Goal: Information Seeking & Learning: Learn about a topic

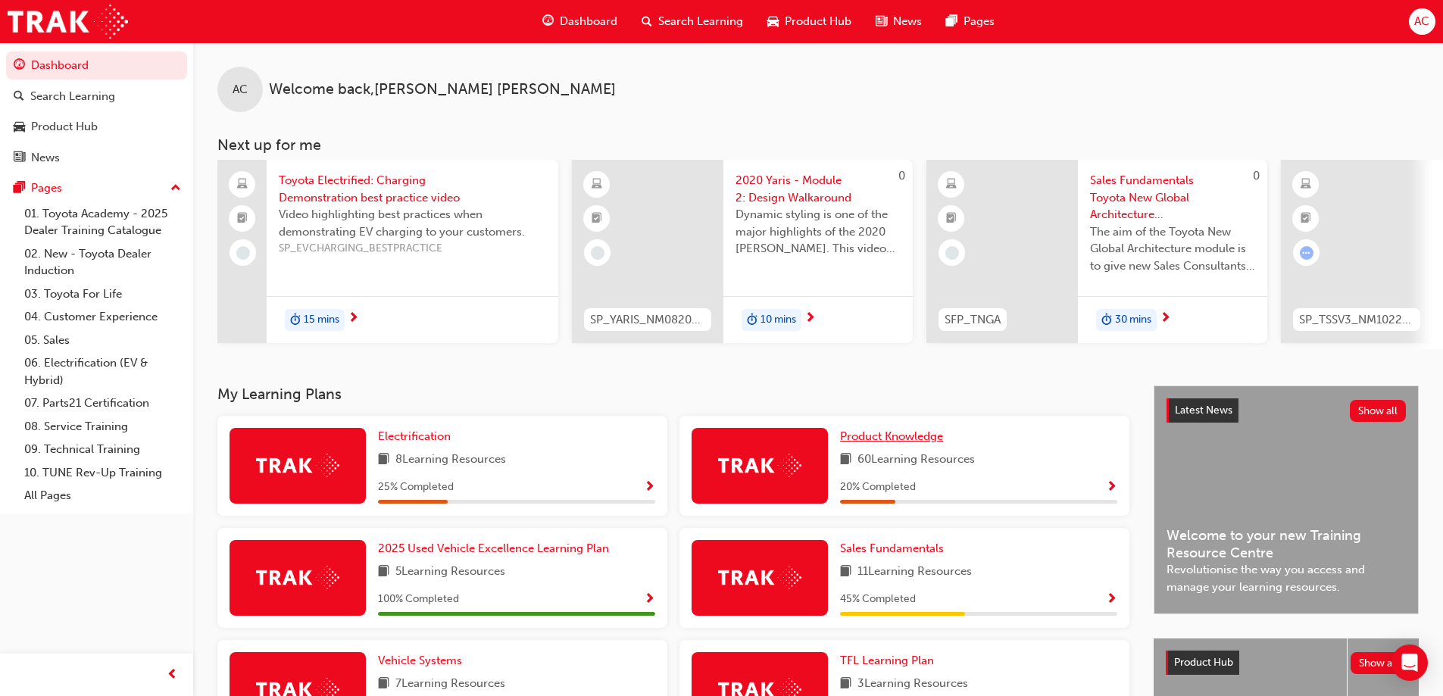
click at [892, 443] on span "Product Knowledge" at bounding box center [891, 436] width 103 height 14
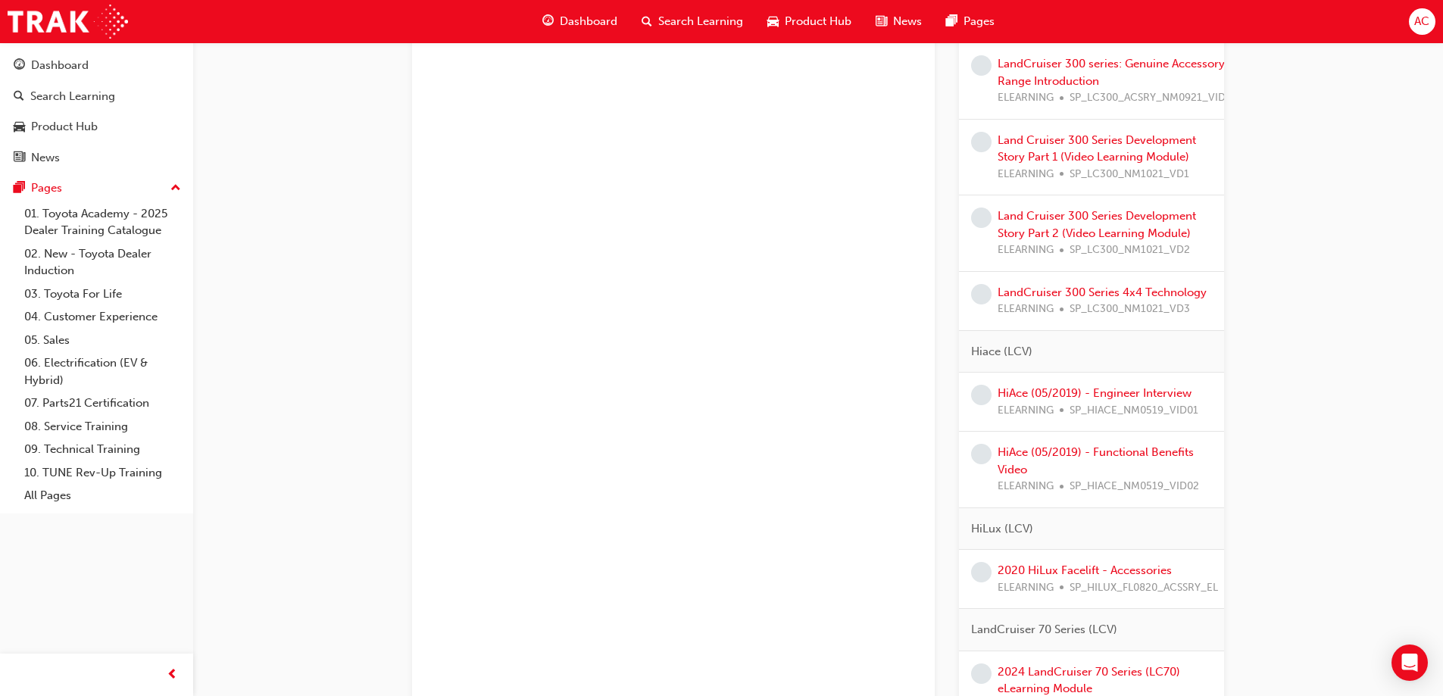
scroll to position [3029, 0]
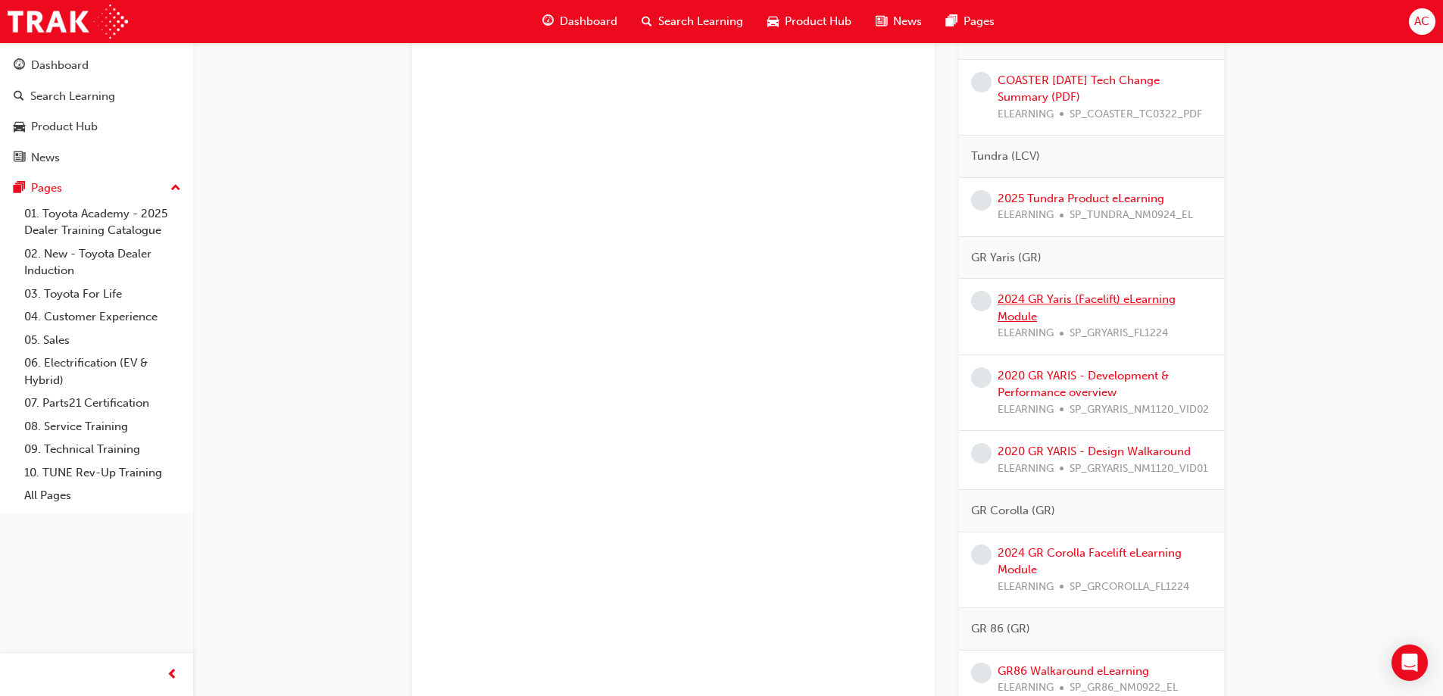
click at [1109, 296] on link "2024 GR Yaris (Facelift) eLearning Module" at bounding box center [1086, 307] width 178 height 31
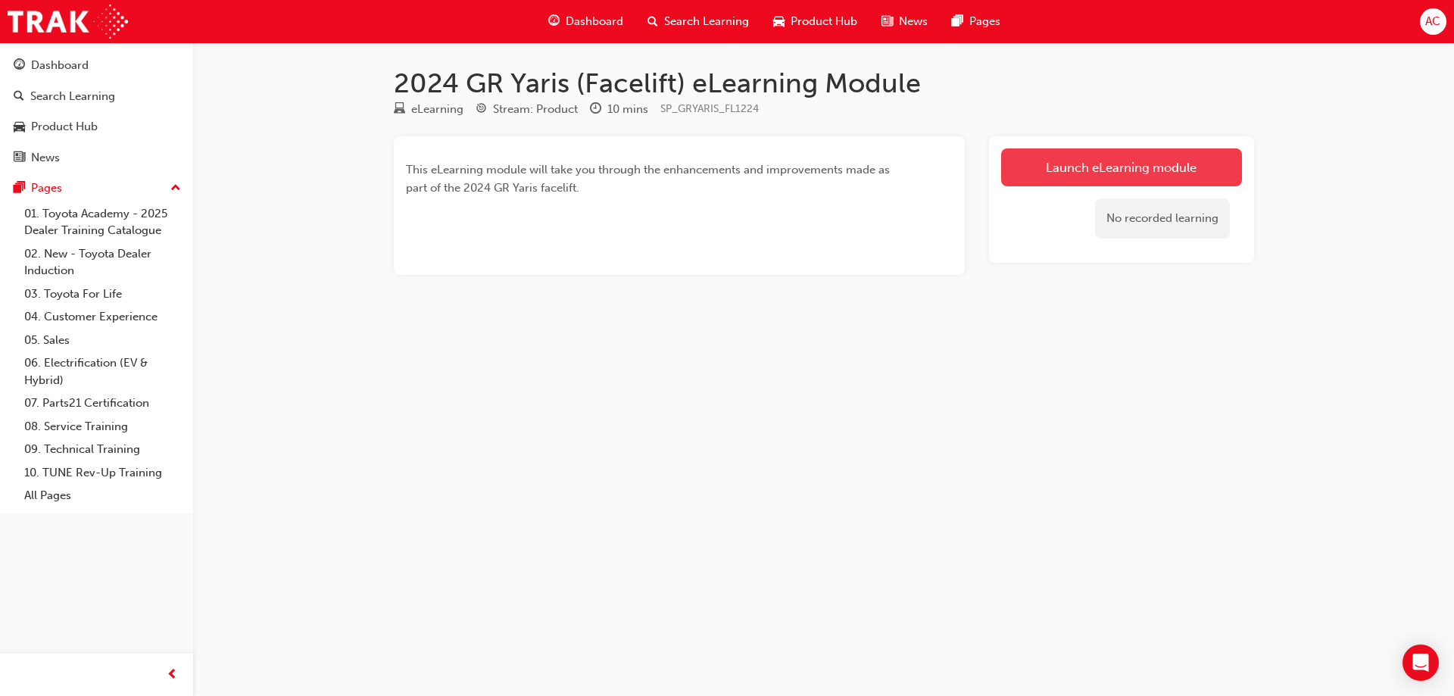
click at [1136, 159] on link "Launch eLearning module" at bounding box center [1121, 167] width 241 height 38
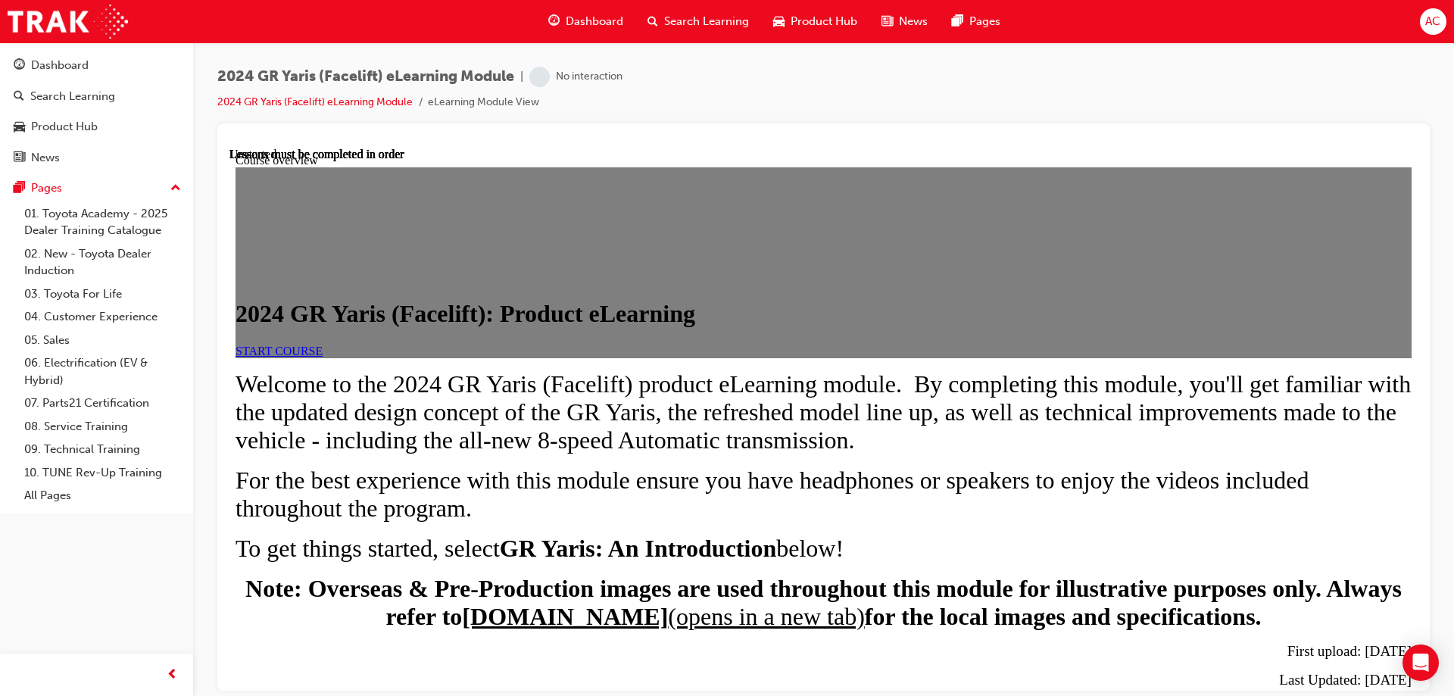
click at [323, 357] on link "START COURSE" at bounding box center [278, 350] width 87 height 13
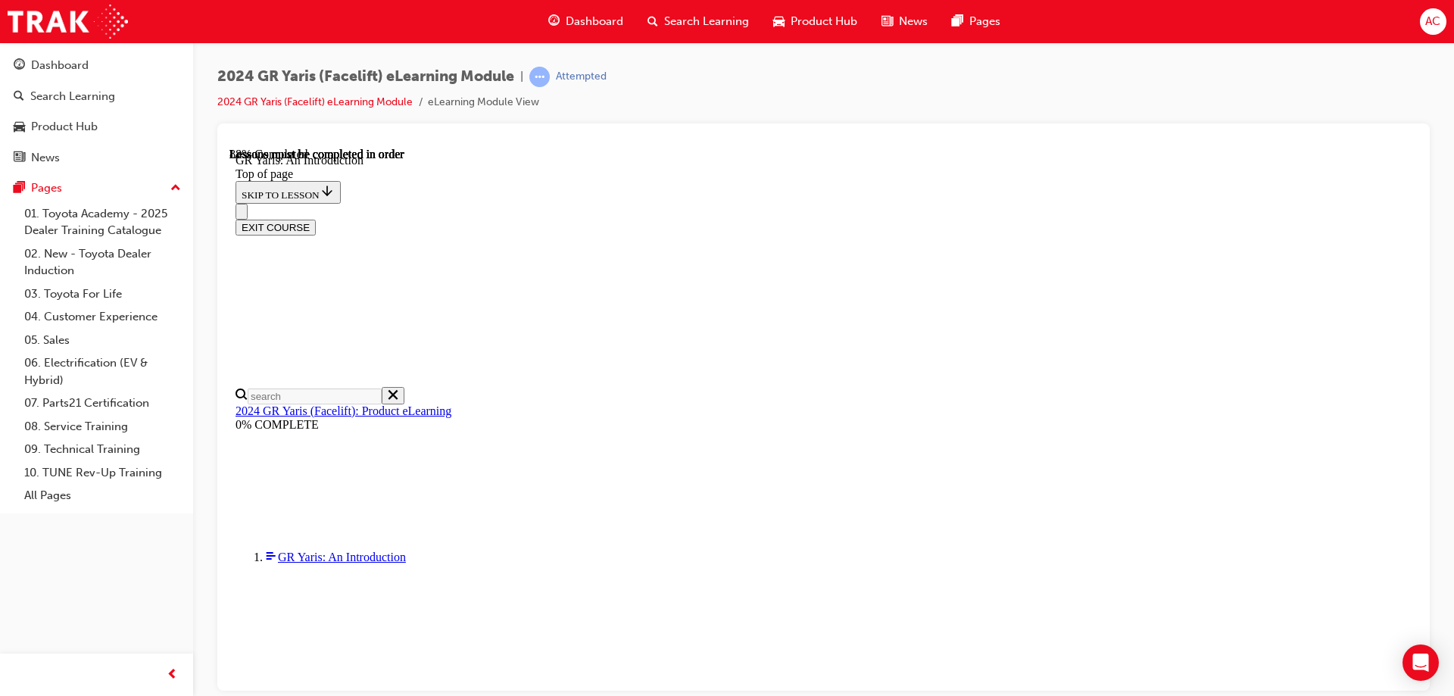
scroll to position [2306, 0]
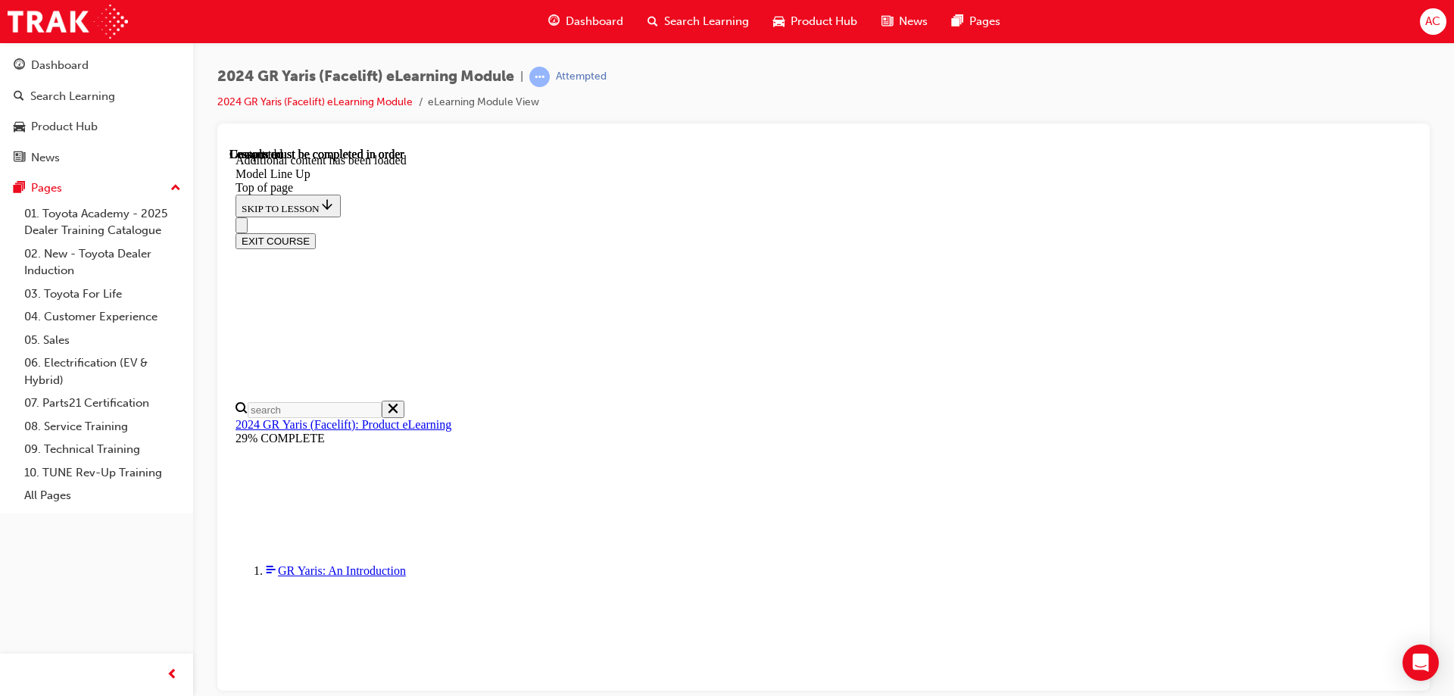
scroll to position [2403, 0]
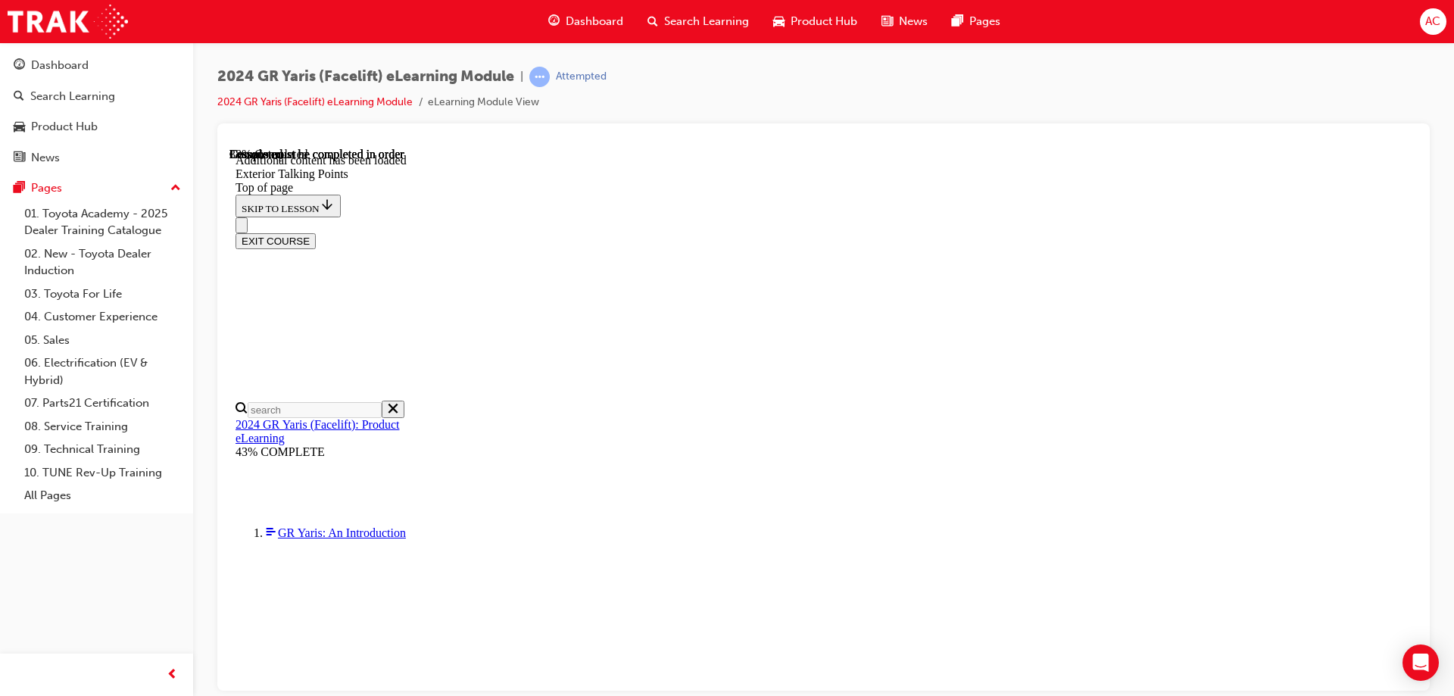
scroll to position [0, 0]
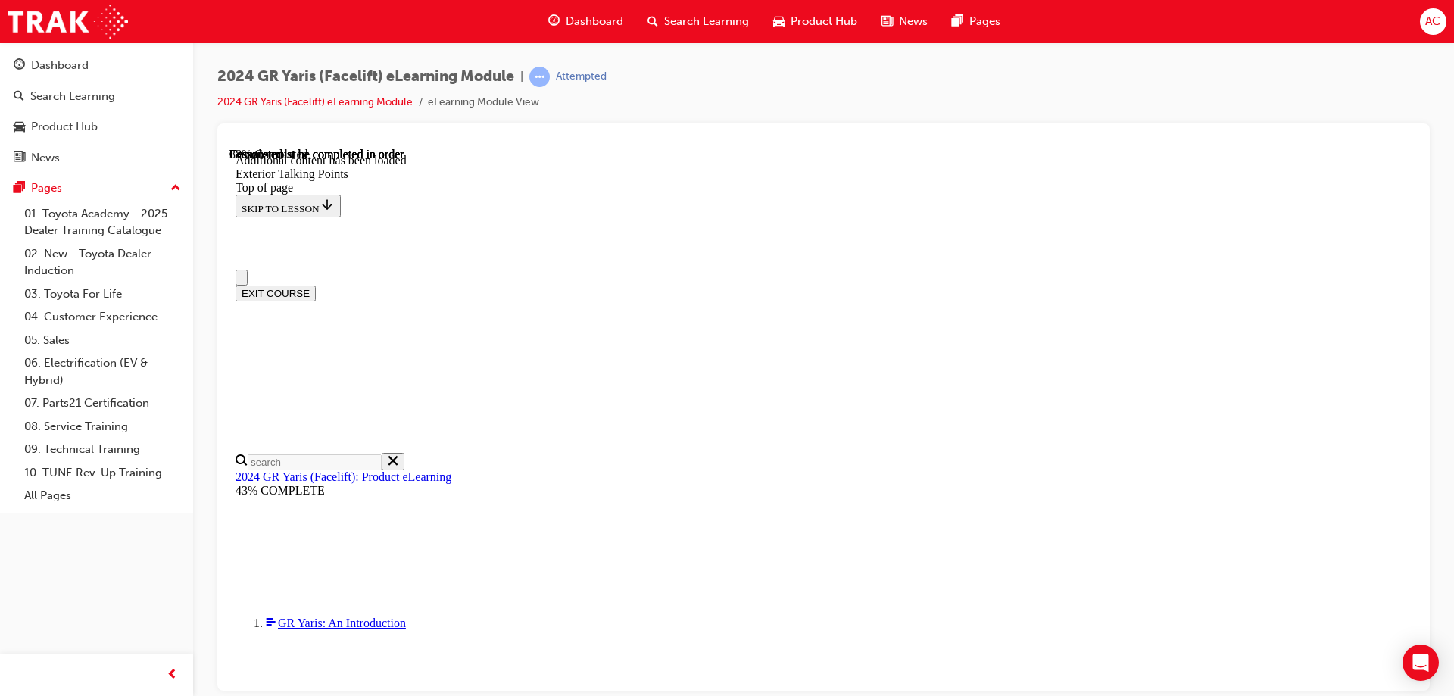
drag, startPoint x: 760, startPoint y: 525, endPoint x: 772, endPoint y: 516, distance: 15.1
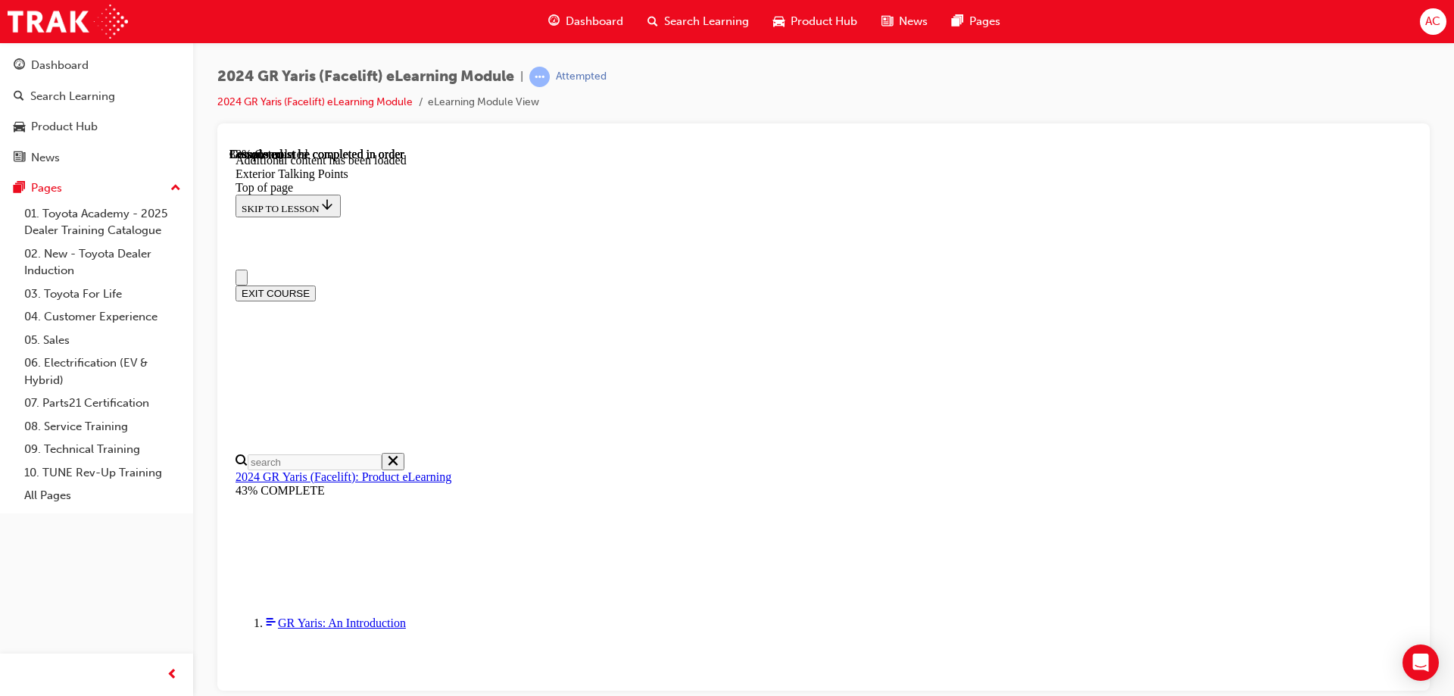
drag, startPoint x: 859, startPoint y: 570, endPoint x: 869, endPoint y: 563, distance: 12.4
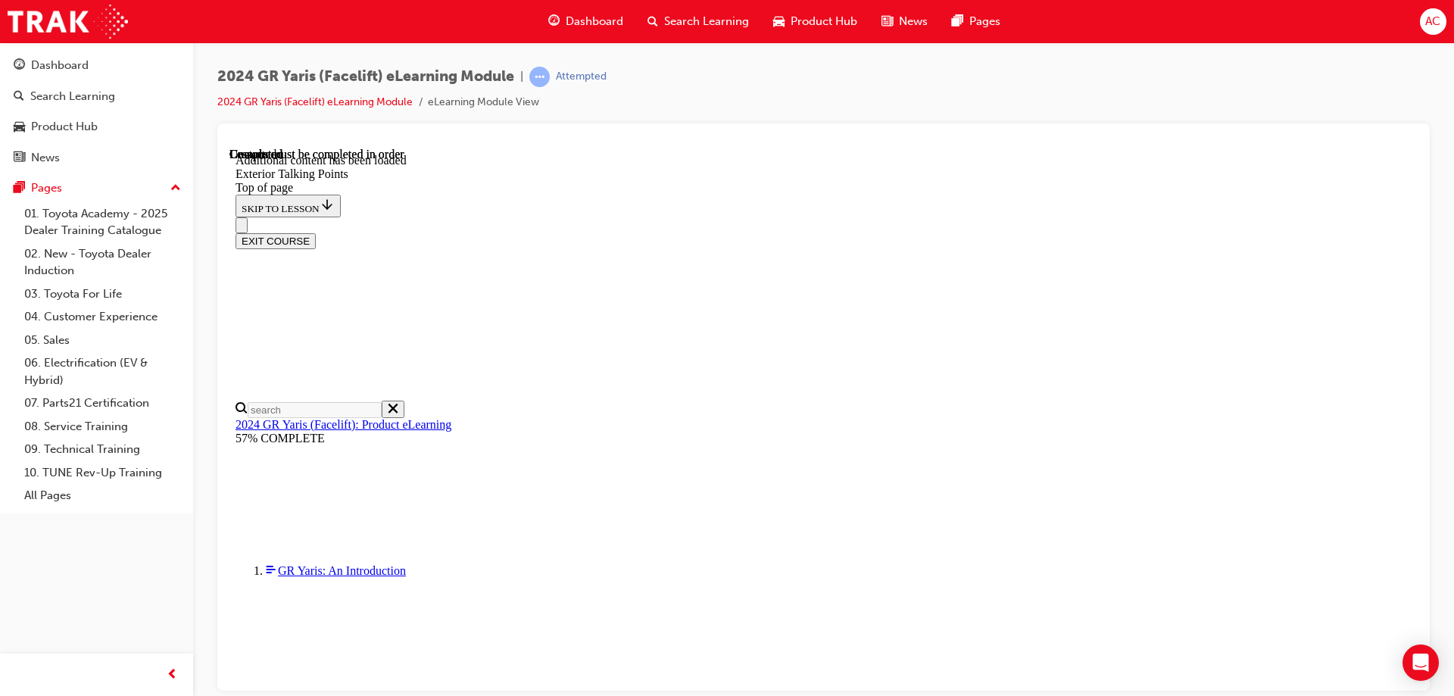
scroll to position [1182, 0]
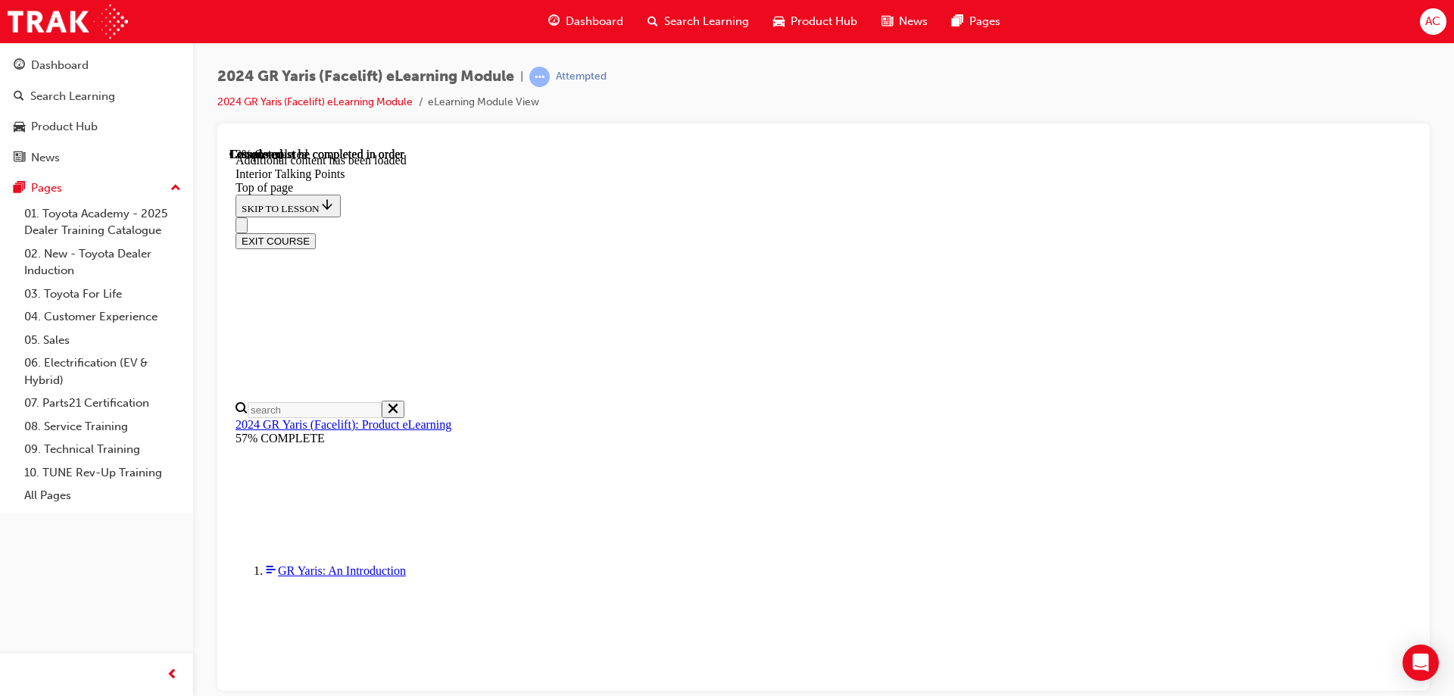
scroll to position [204, 0]
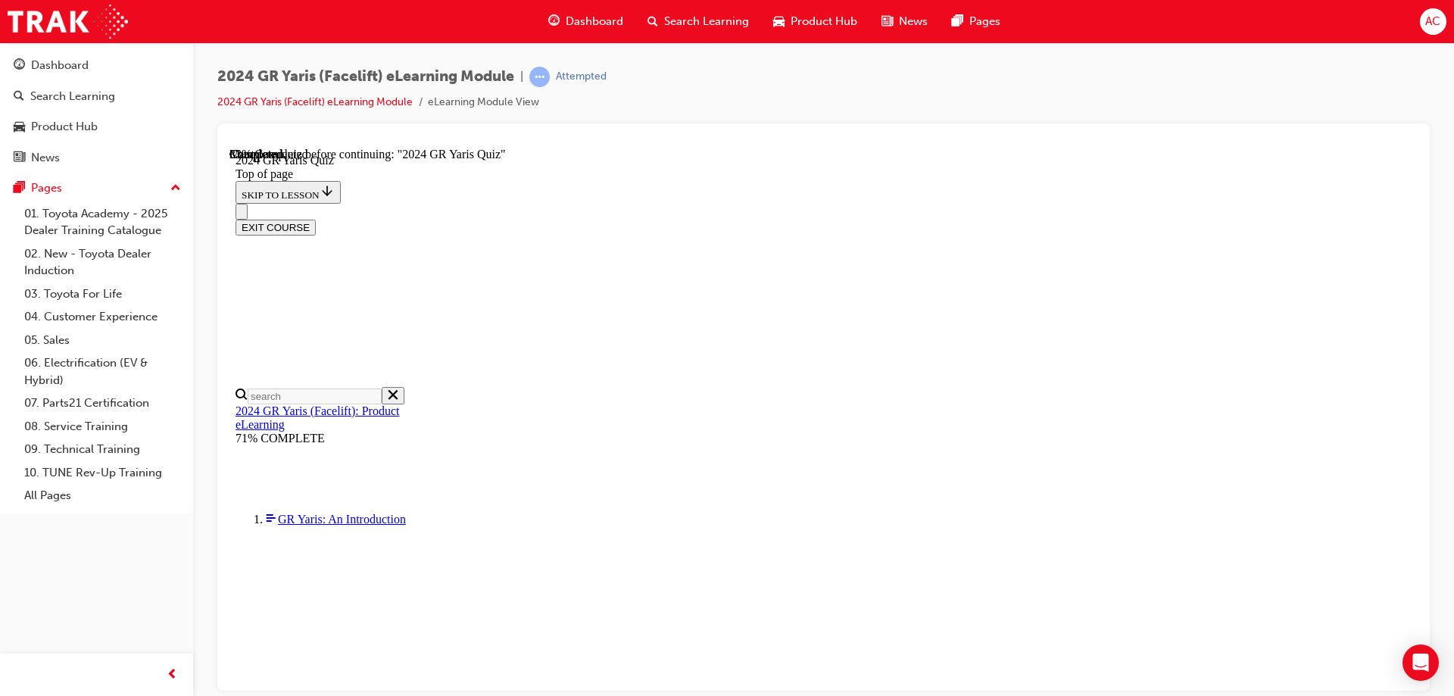
scroll to position [151, 0]
drag, startPoint x: 814, startPoint y: 532, endPoint x: 811, endPoint y: 506, distance: 25.9
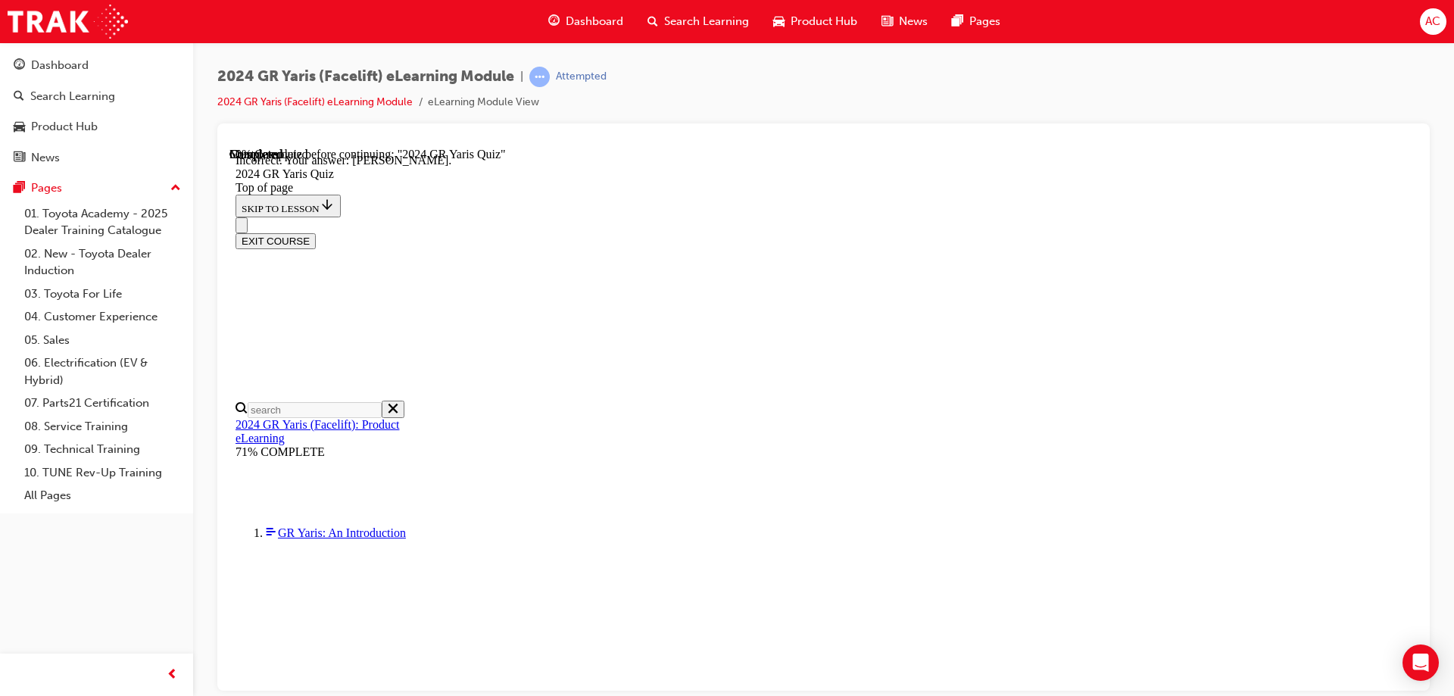
scroll to position [338, 0]
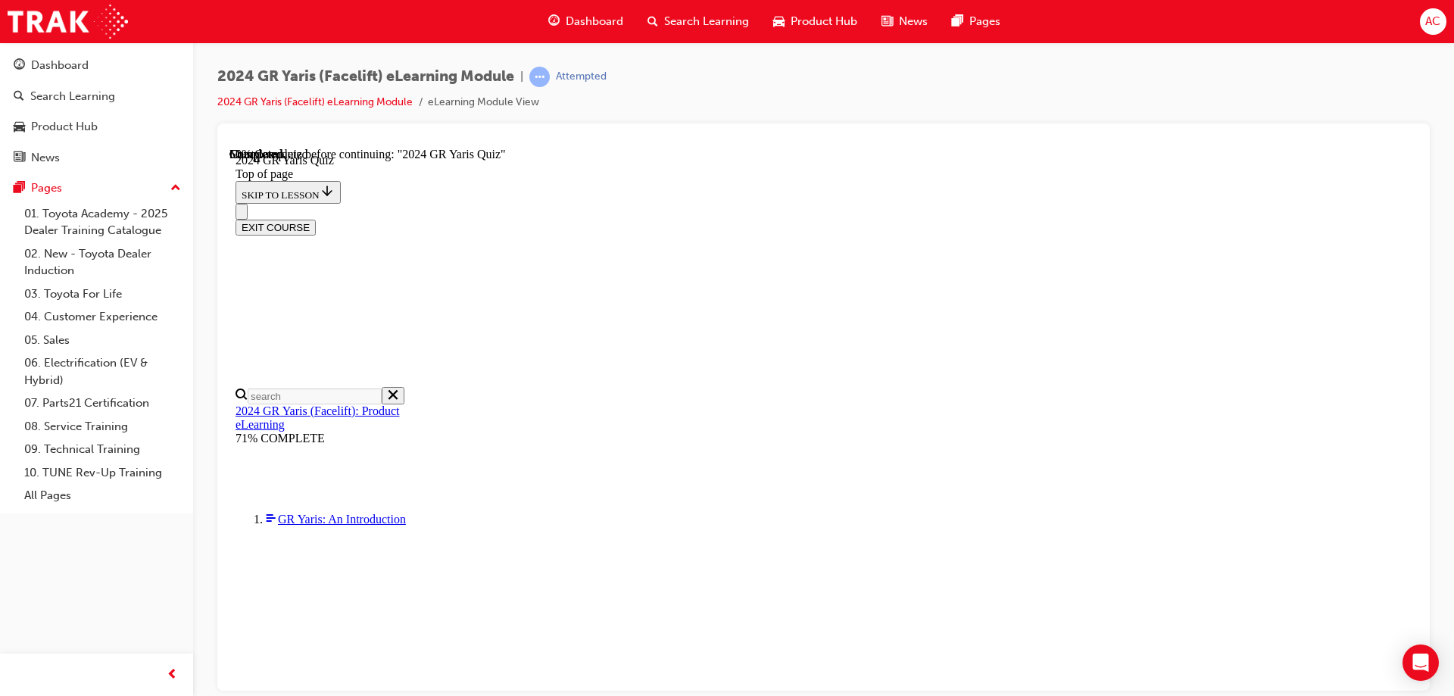
scroll to position [550, 0]
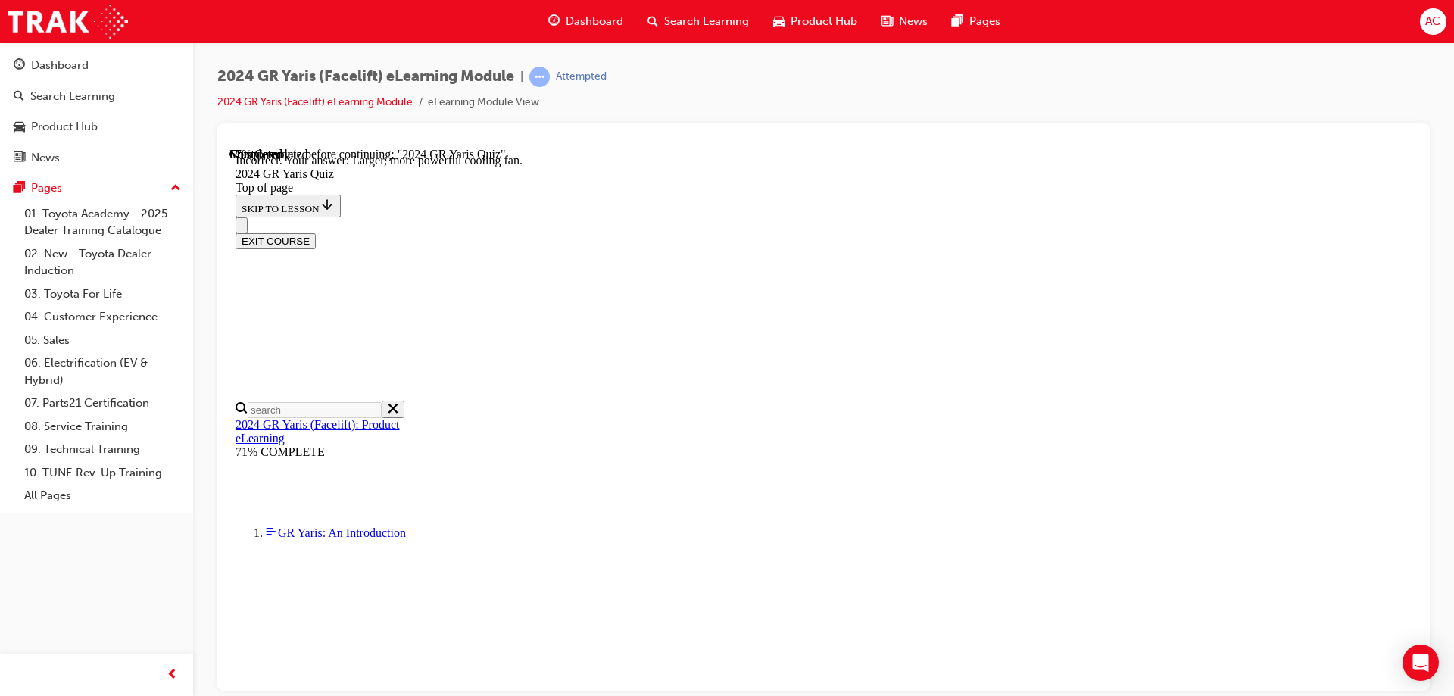
scroll to position [604, 0]
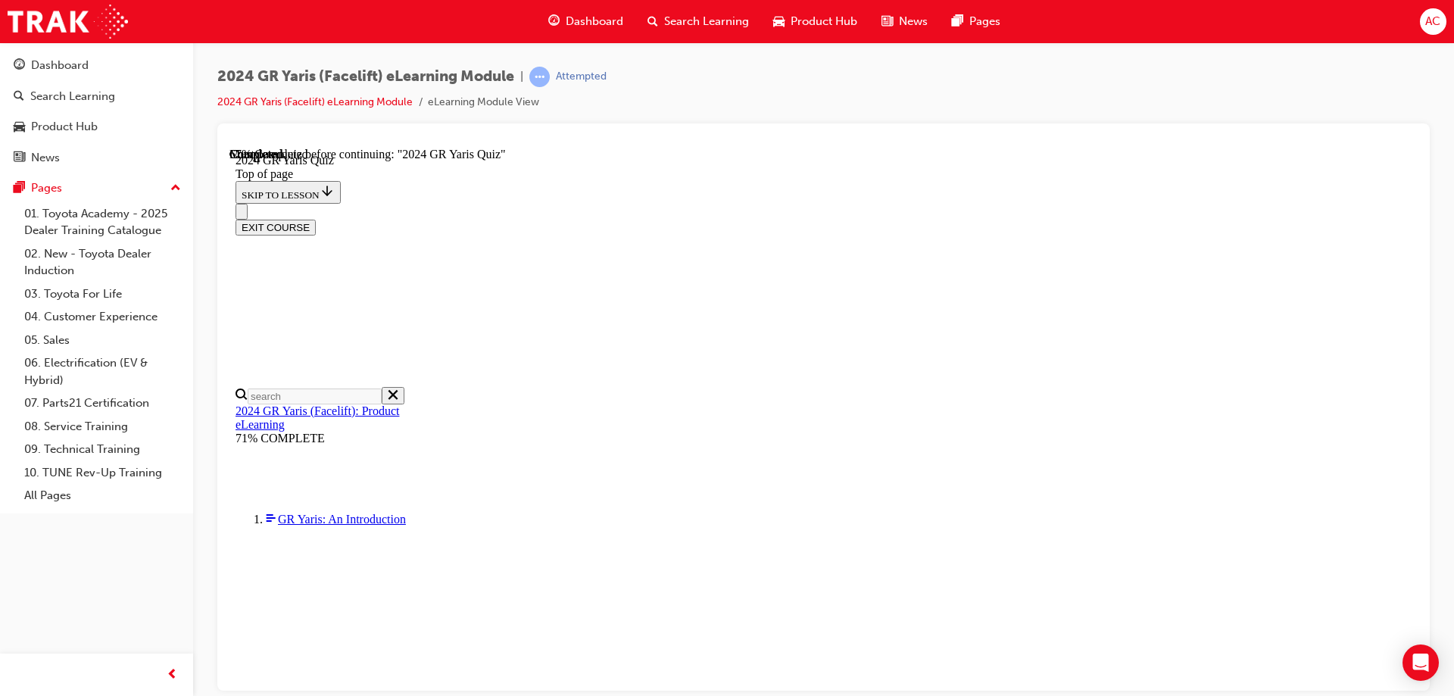
scroll to position [454, 0]
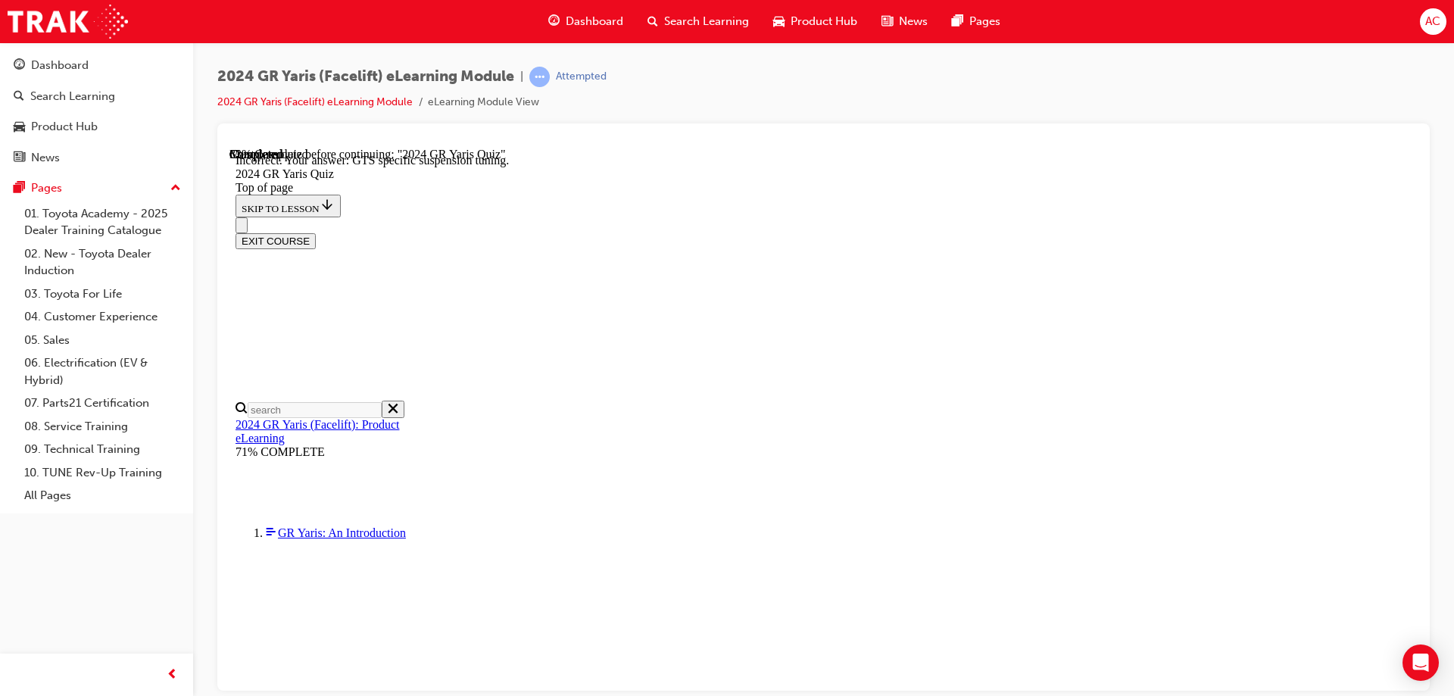
scroll to position [628, 0]
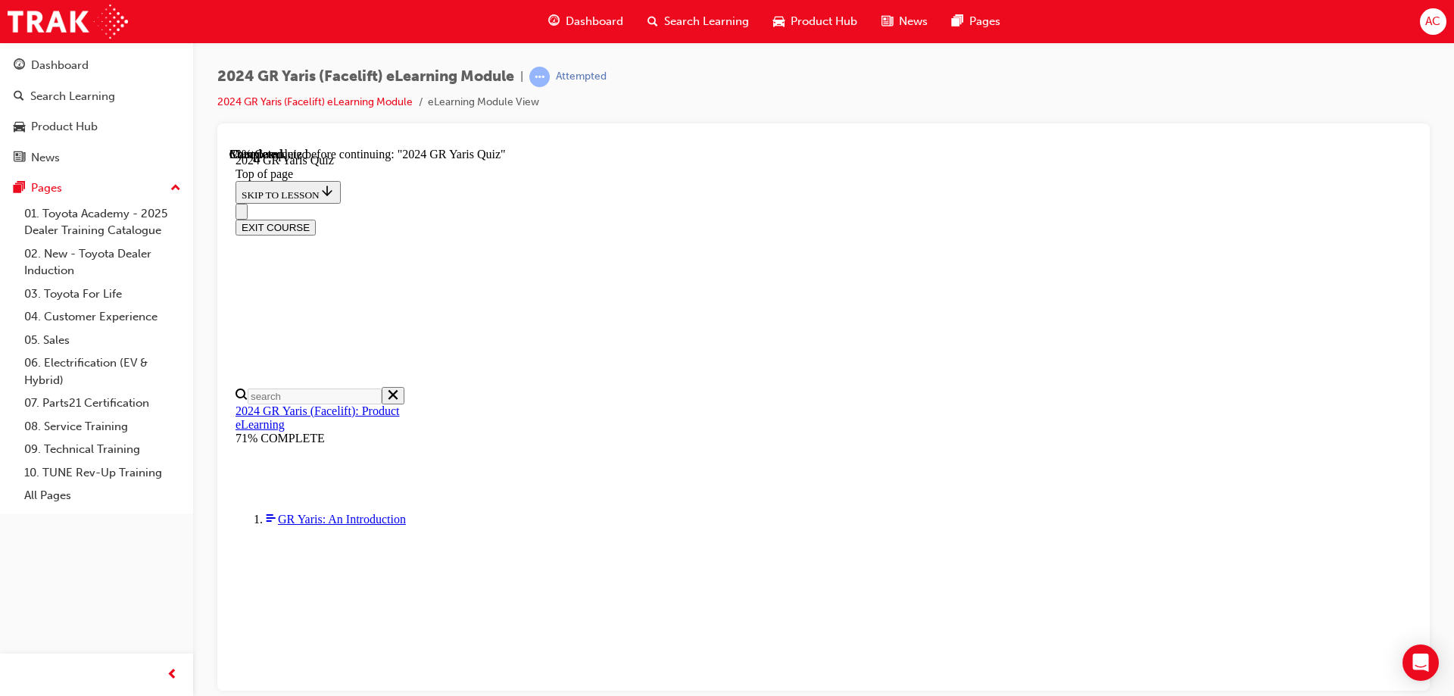
scroll to position [520, 0]
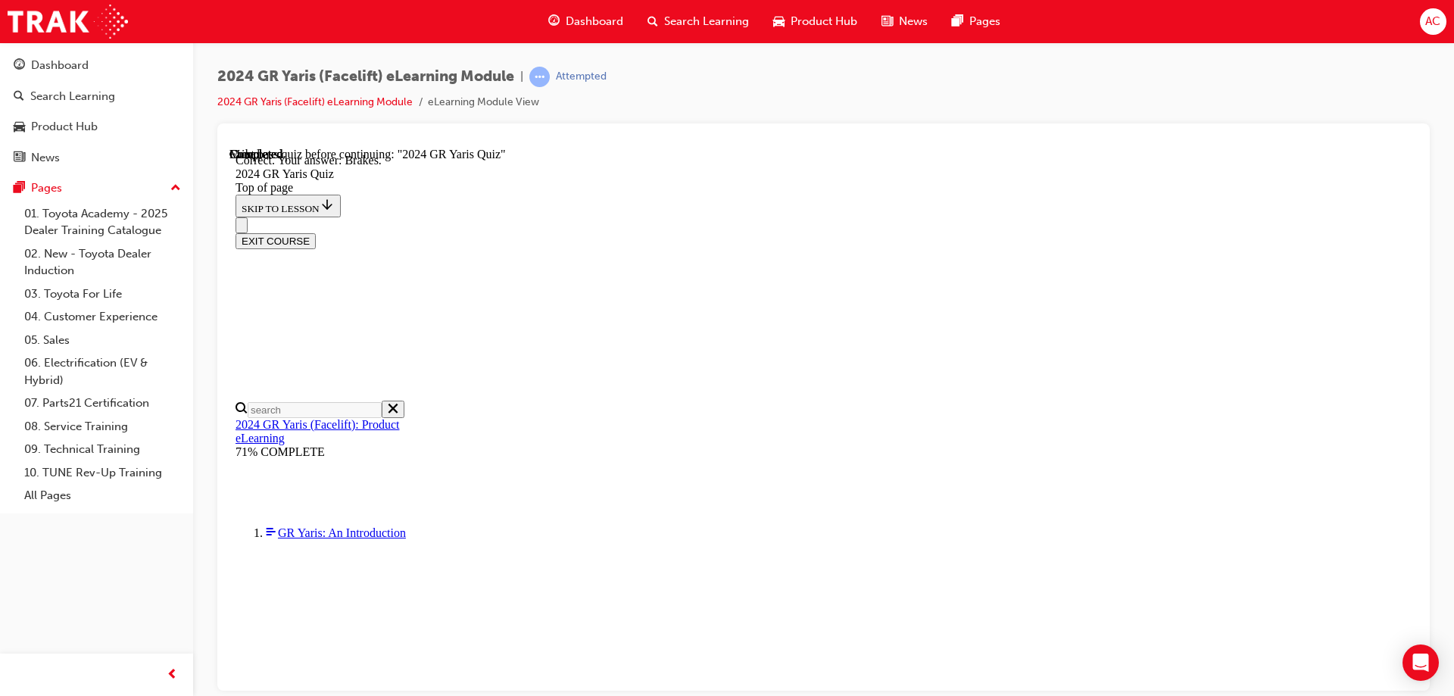
scroll to position [568, 0]
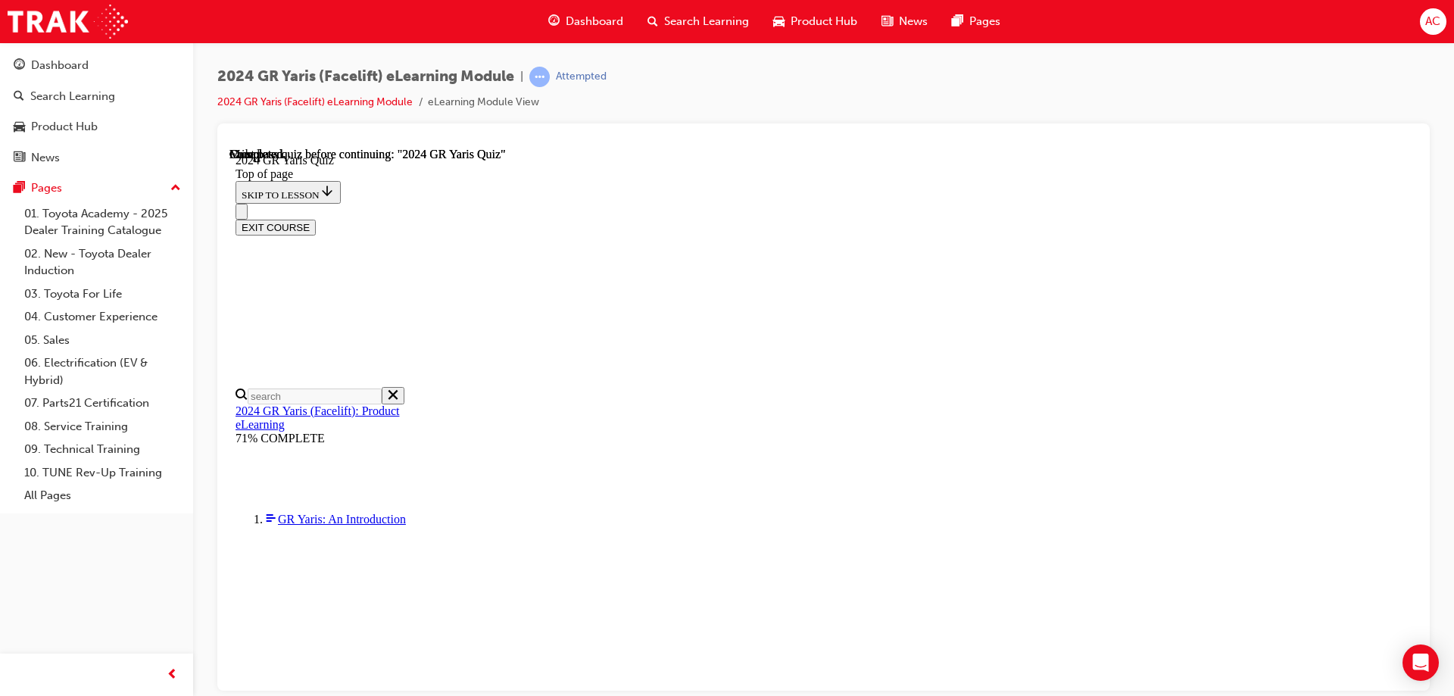
scroll to position [290, 0]
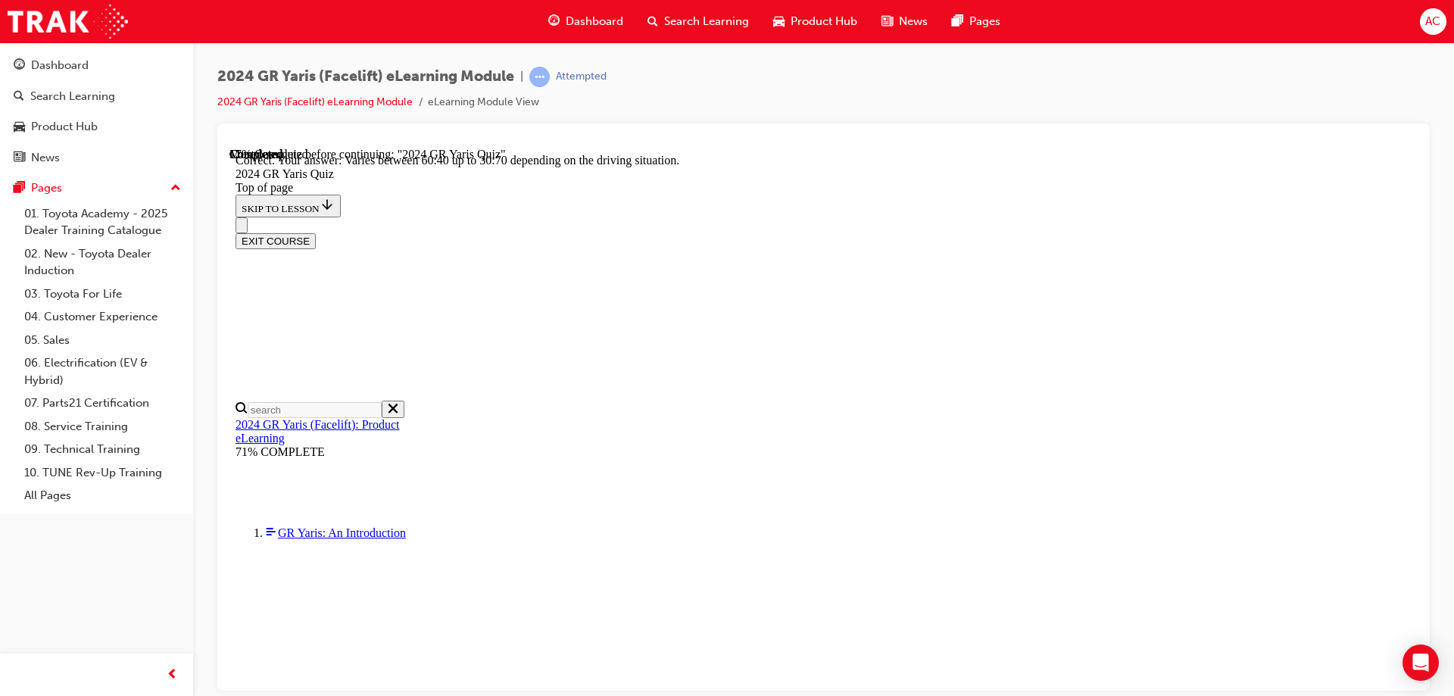
scroll to position [603, 0]
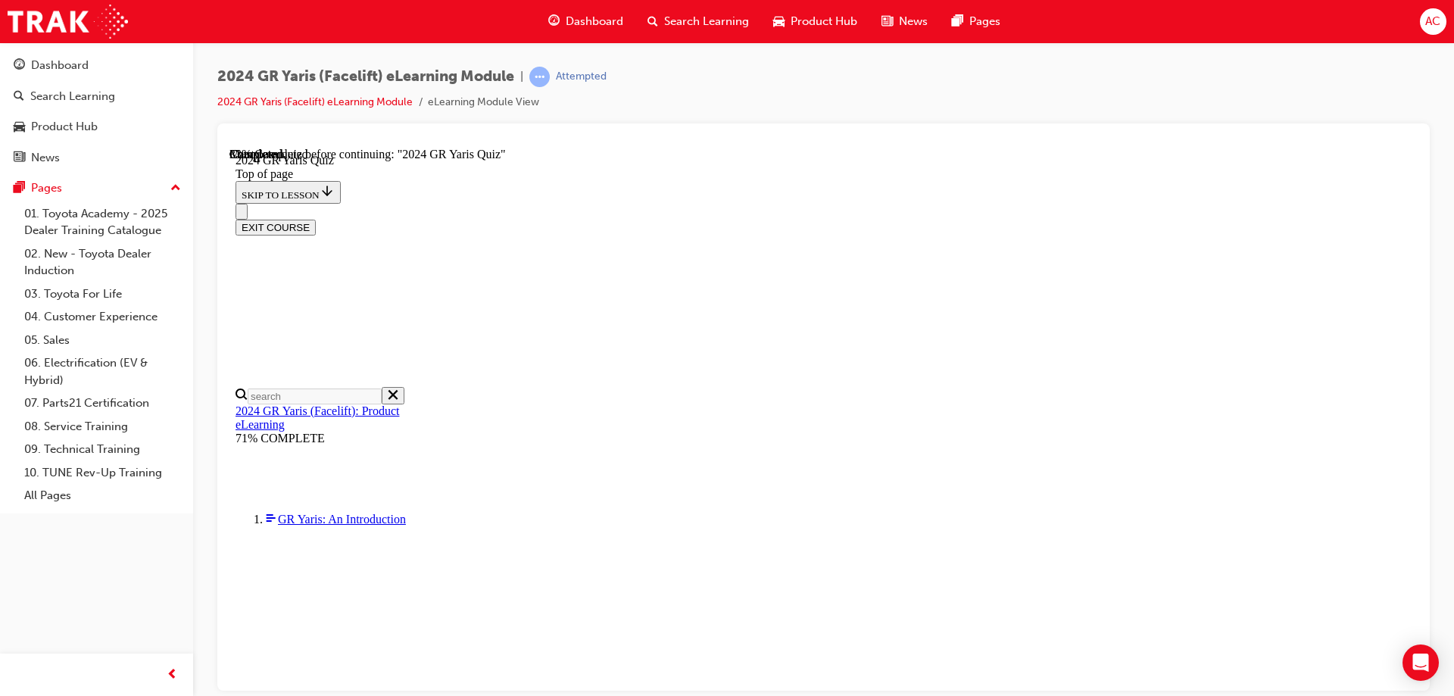
scroll to position [454, 0]
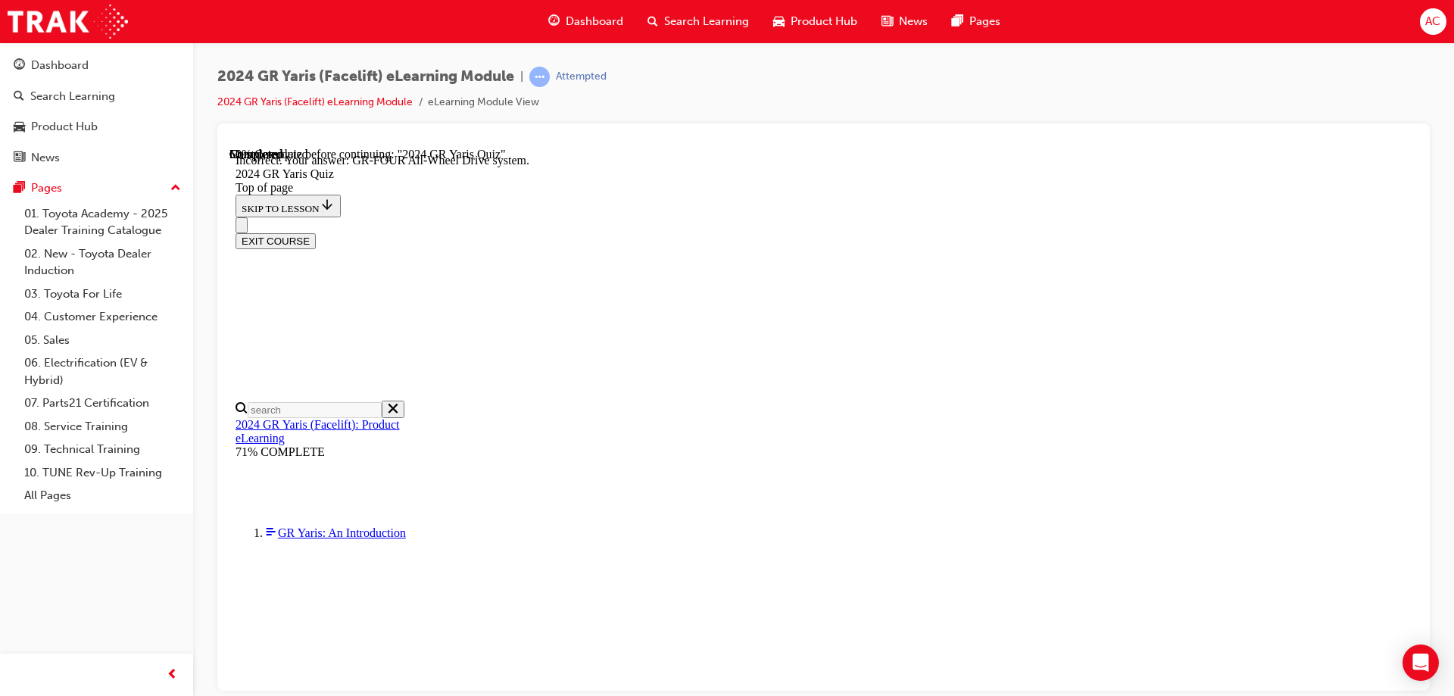
scroll to position [628, 0]
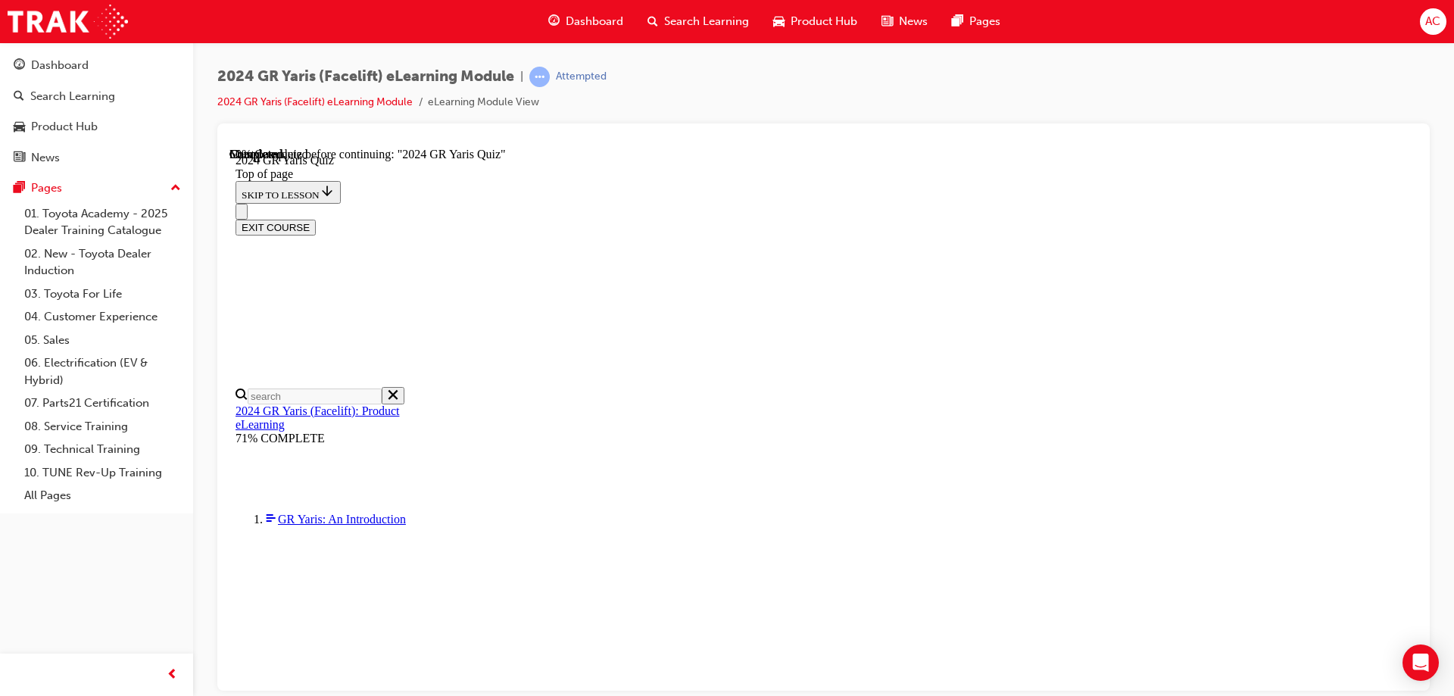
scroll to position [379, 0]
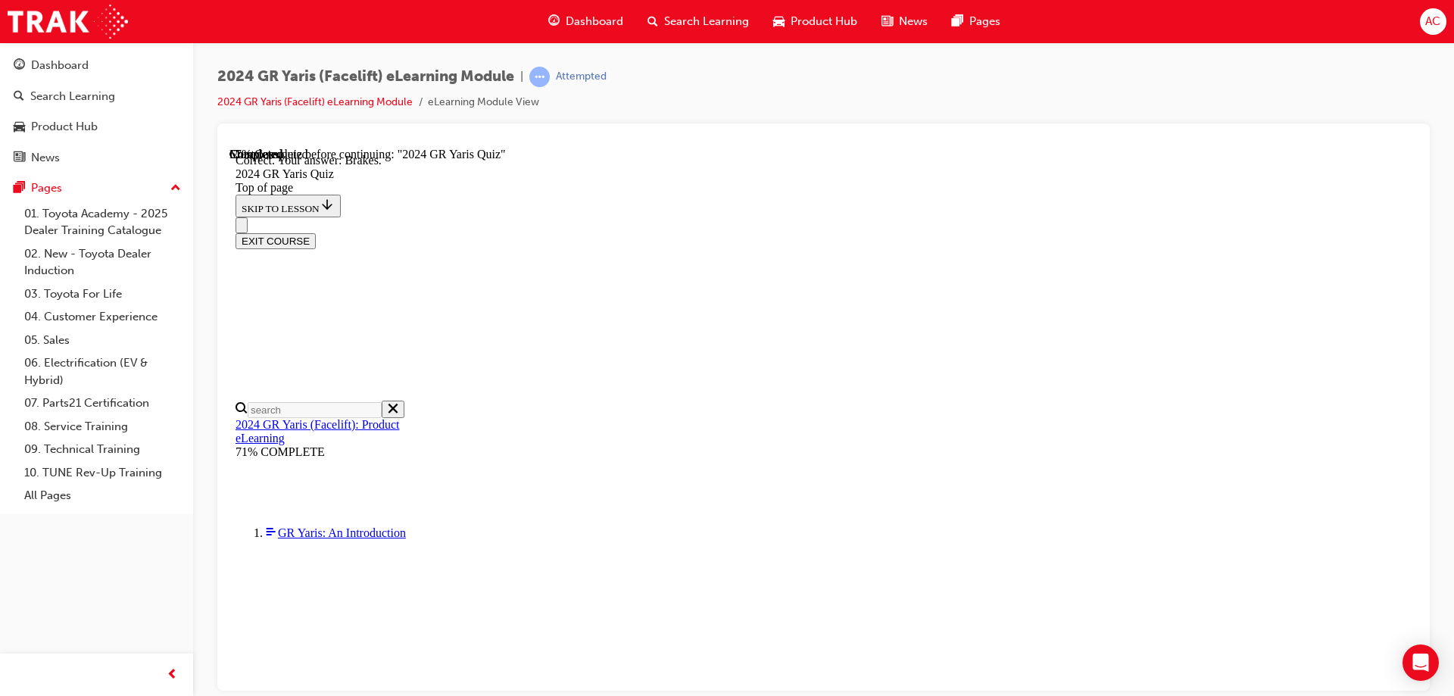
scroll to position [0, 0]
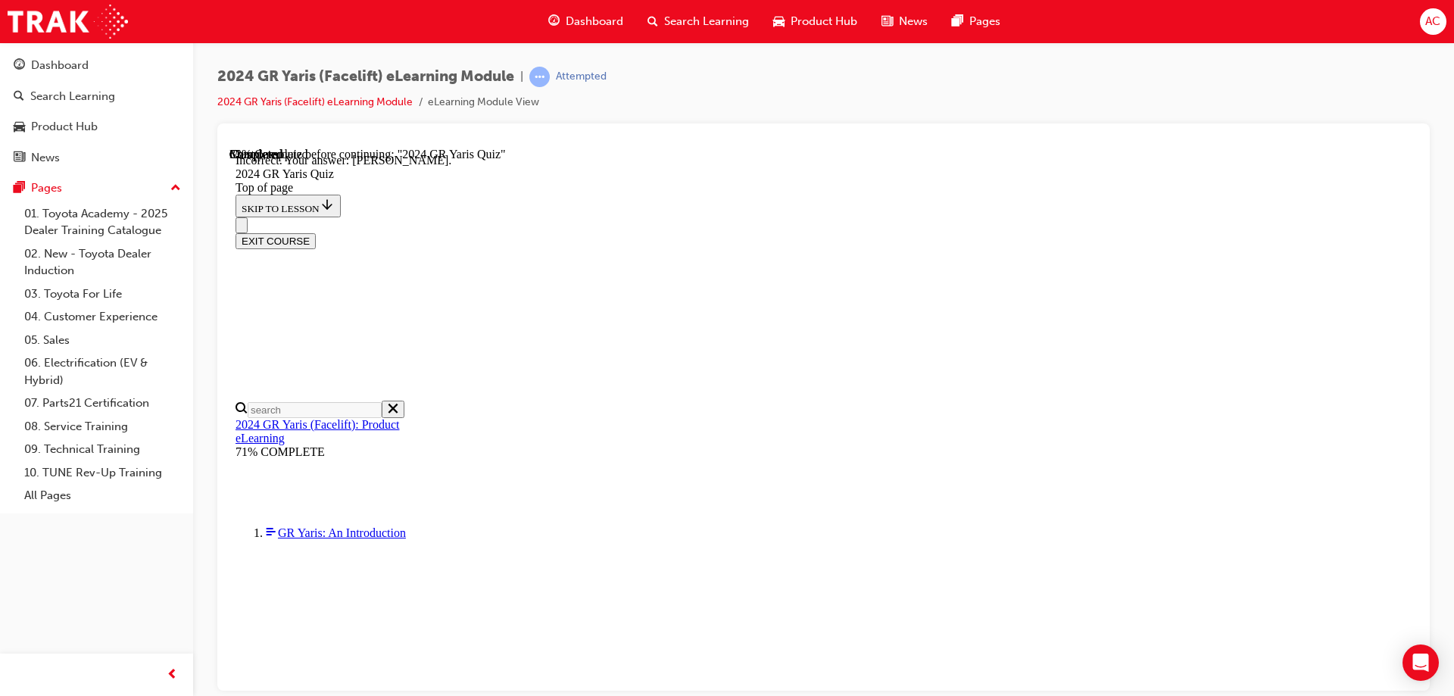
scroll to position [338, 0]
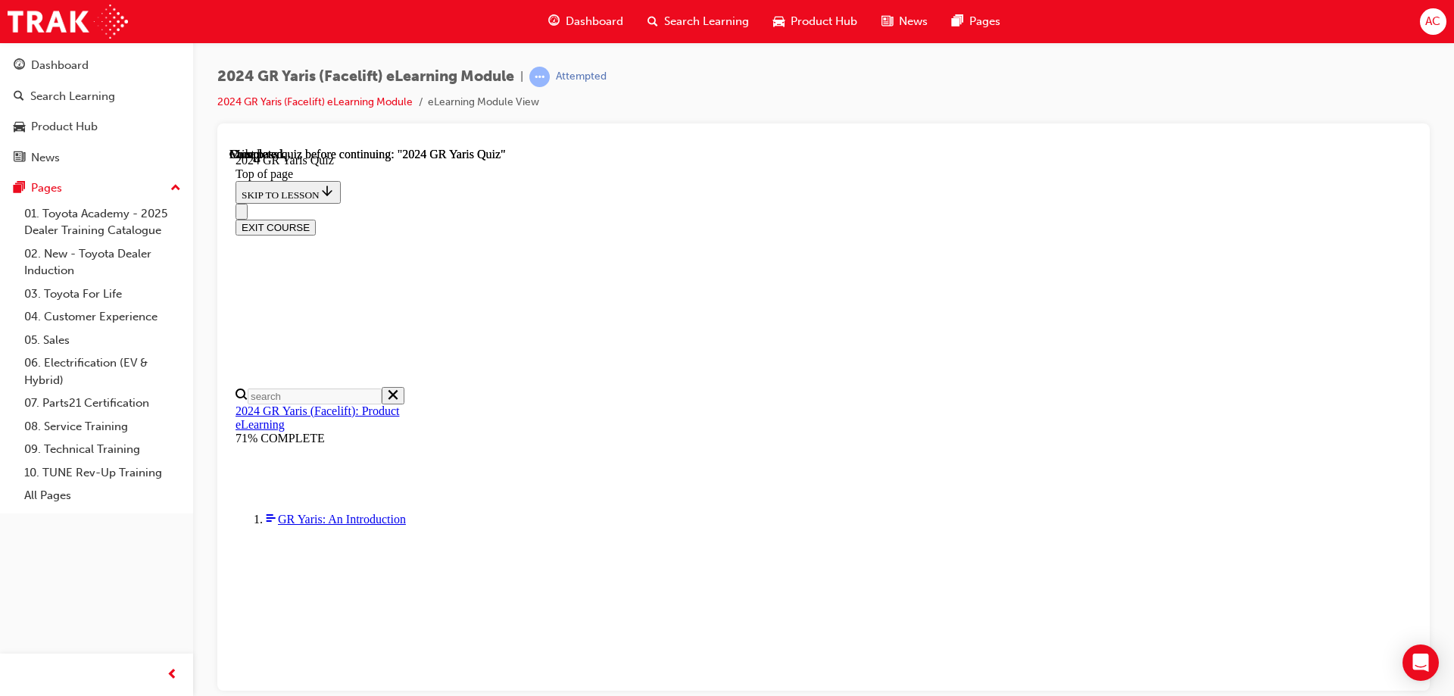
scroll to position [290, 0]
